Goal: Information Seeking & Learning: Learn about a topic

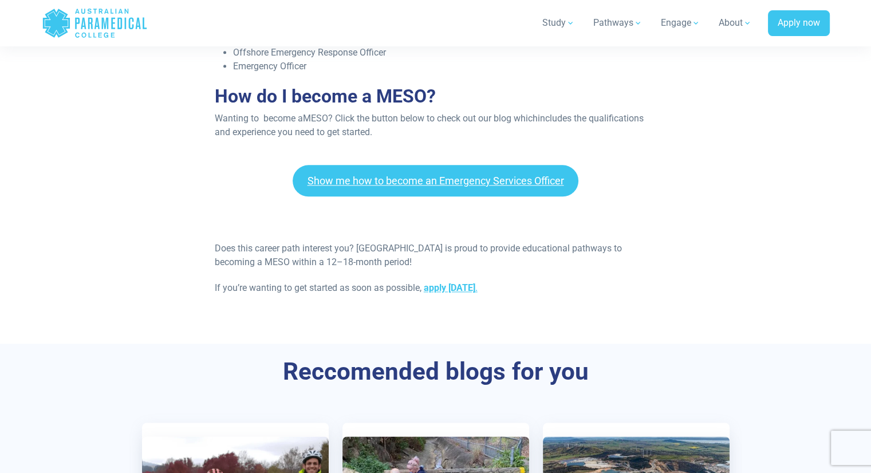
scroll to position [1375, 0]
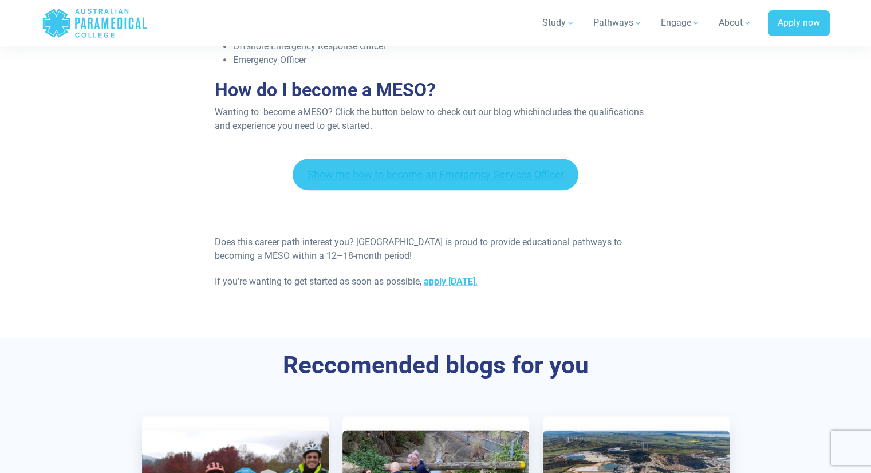
click at [360, 179] on link "Show me how to become an Emergency Services Officer" at bounding box center [436, 175] width 286 height 32
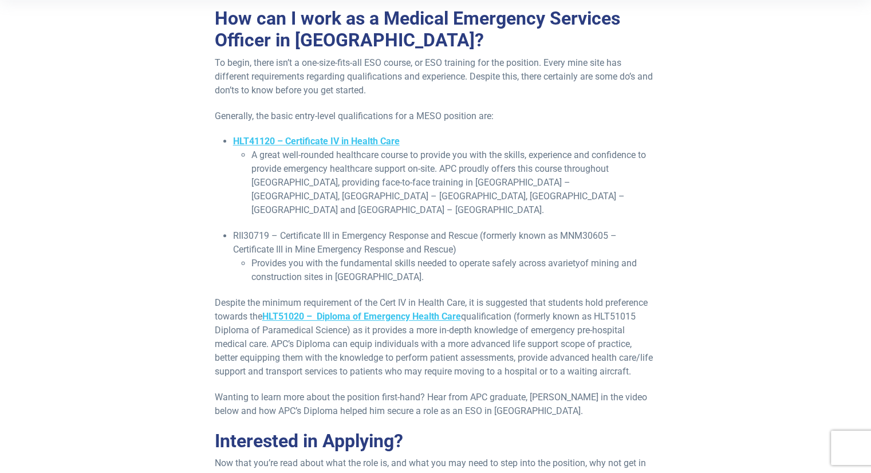
scroll to position [286, 0]
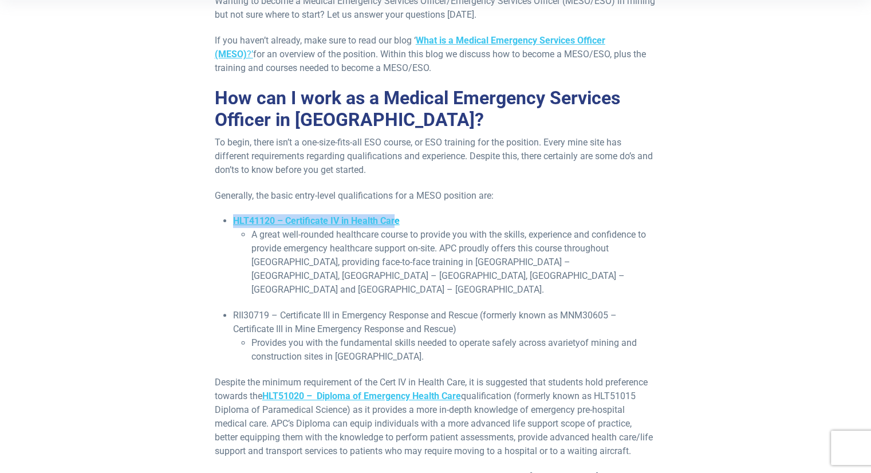
drag, startPoint x: 232, startPoint y: 221, endPoint x: 395, endPoint y: 221, distance: 163.3
click at [395, 221] on ul "HLT41120 – Certificate IV in Health Care A great well-rounded healthcare course…" at bounding box center [436, 289] width 442 height 150
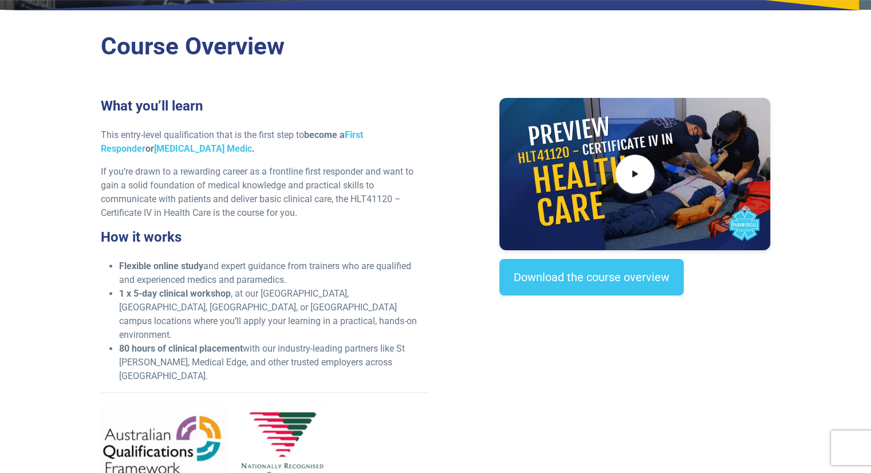
scroll to position [286, 0]
